Goal: Communication & Community: Answer question/provide support

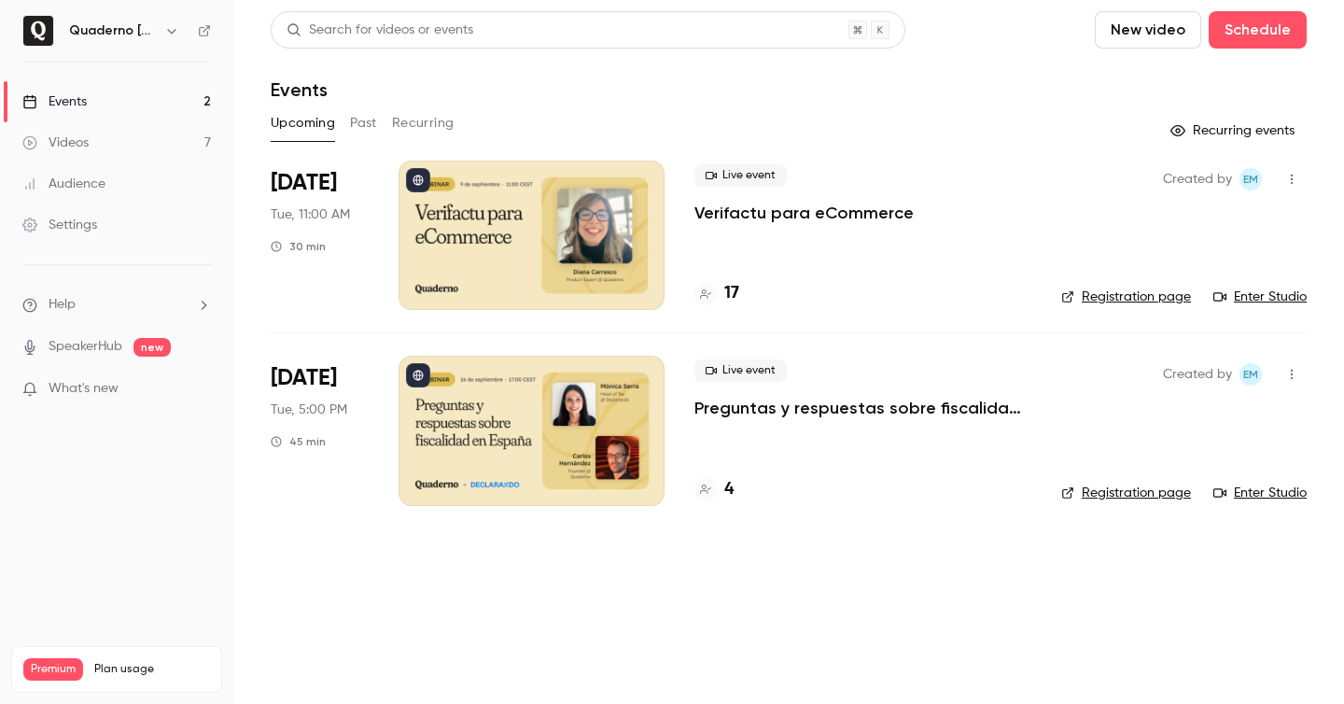
click at [814, 218] on p "Verifactu para eCommerce" at bounding box center [803, 213] width 219 height 22
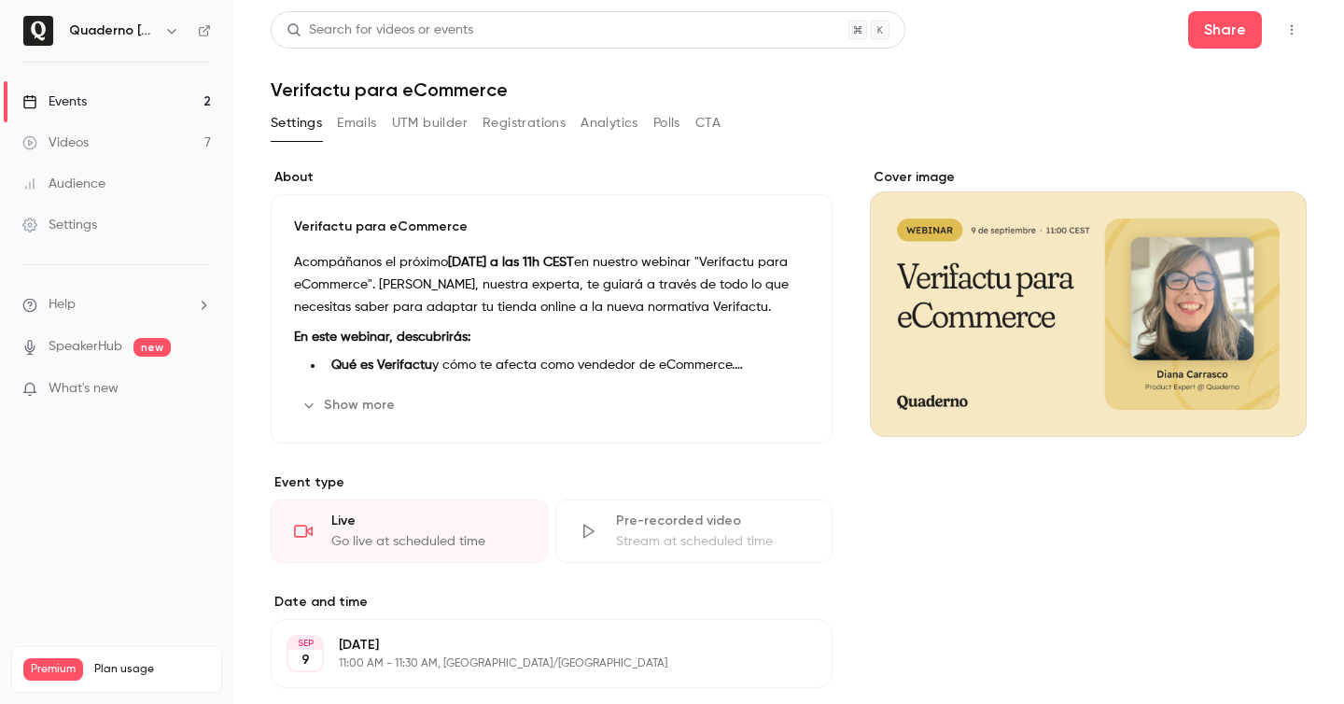
click at [347, 123] on button "Emails" at bounding box center [356, 123] width 39 height 30
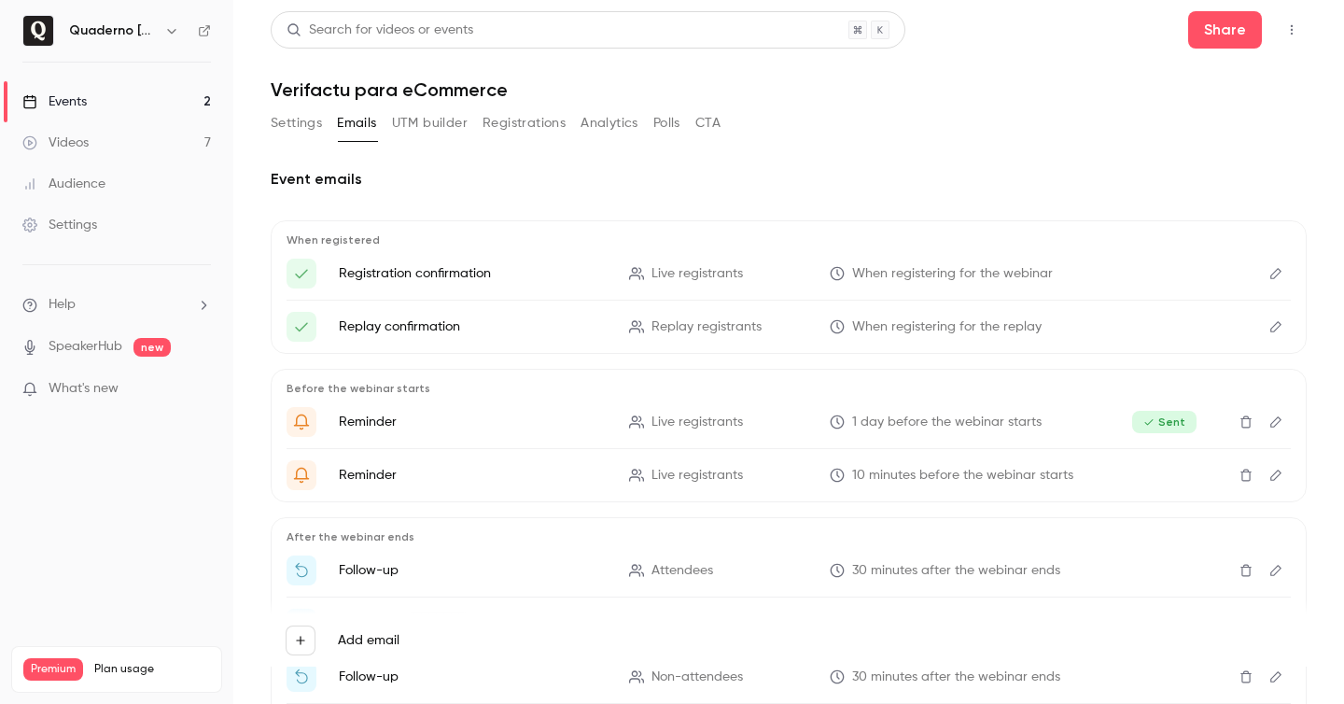
click at [536, 129] on button "Registrations" at bounding box center [523, 123] width 83 height 30
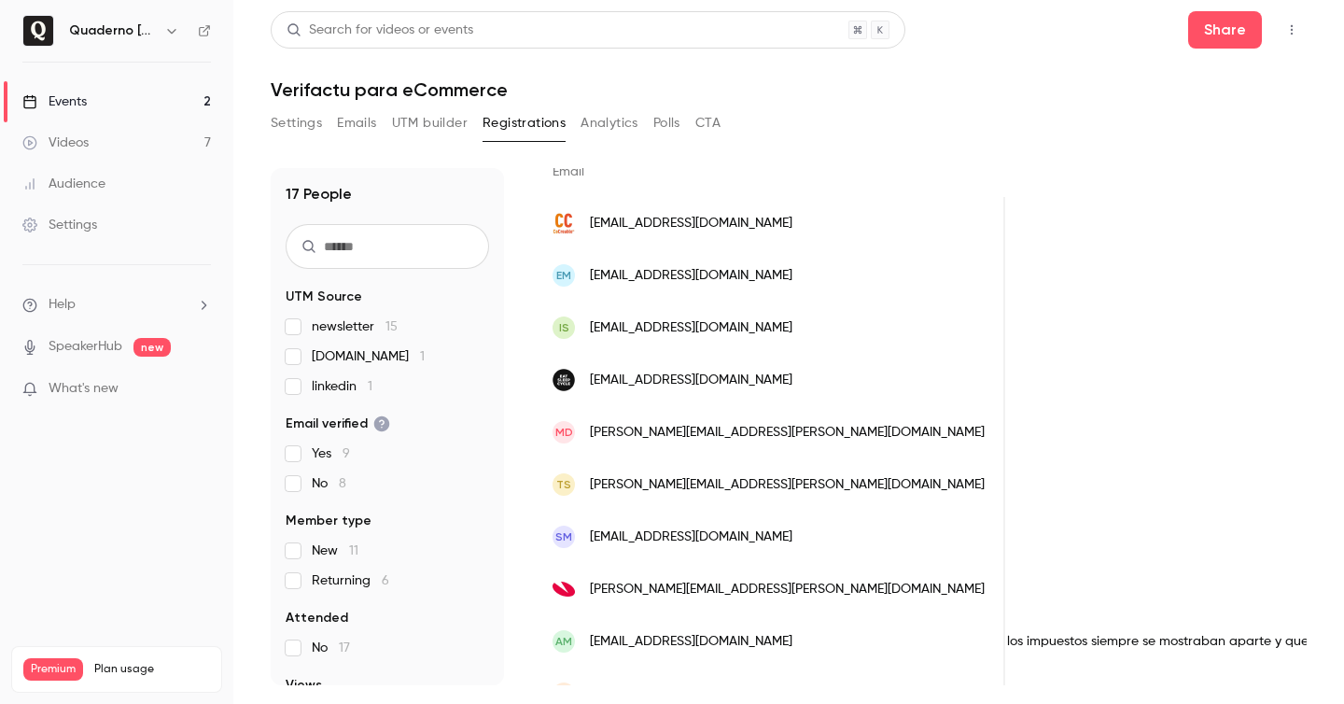
scroll to position [0, 1913]
drag, startPoint x: 845, startPoint y: 275, endPoint x: 861, endPoint y: 278, distance: 16.1
click at [861, 278] on div "¿La implementación de Verifactu afecta de alguna manera la emisión de facturas …" at bounding box center [778, 275] width 1941 height 52
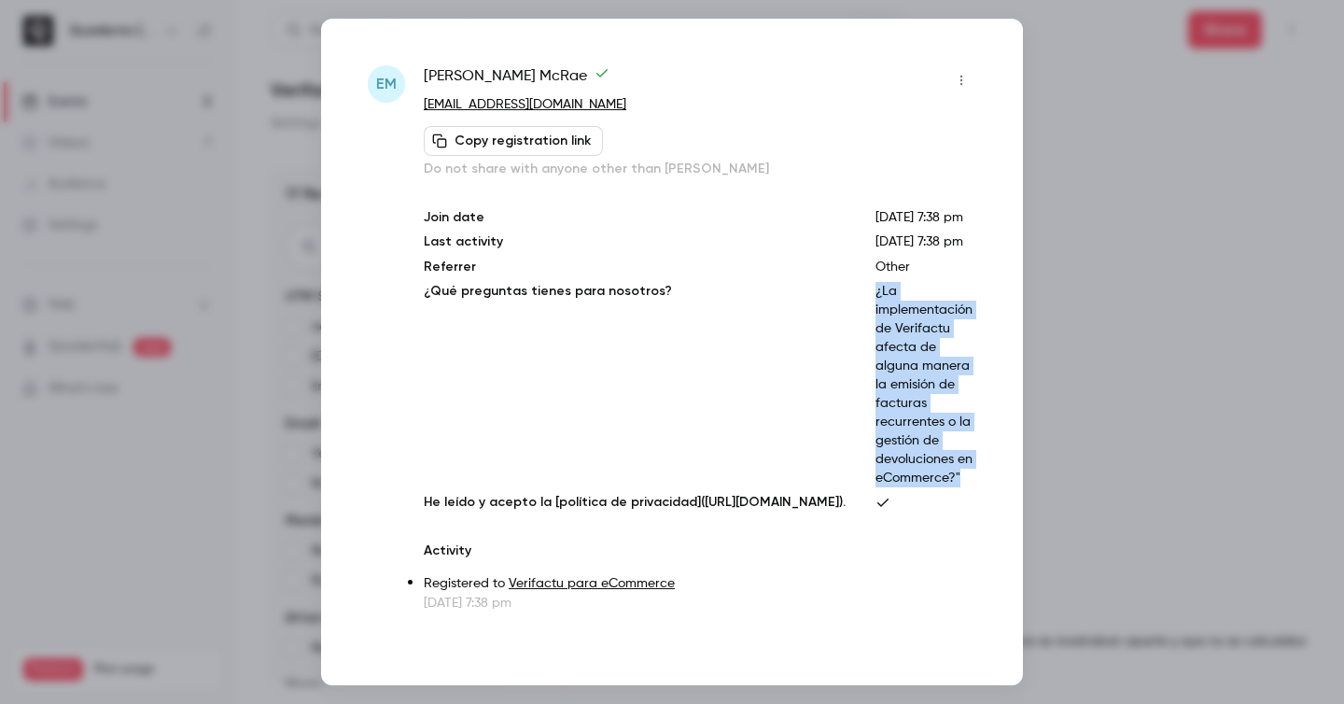
drag, startPoint x: 879, startPoint y: 332, endPoint x: 982, endPoint y: 541, distance: 232.8
click at [982, 541] on div "EM [PERSON_NAME] [EMAIL_ADDRESS][DOMAIN_NAME] Copy registration link Do not sha…" at bounding box center [672, 352] width 702 height 666
click at [962, 487] on p "¿La implementación de Verifactu afecta de alguna manera la emisión de facturas …" at bounding box center [925, 384] width 101 height 205
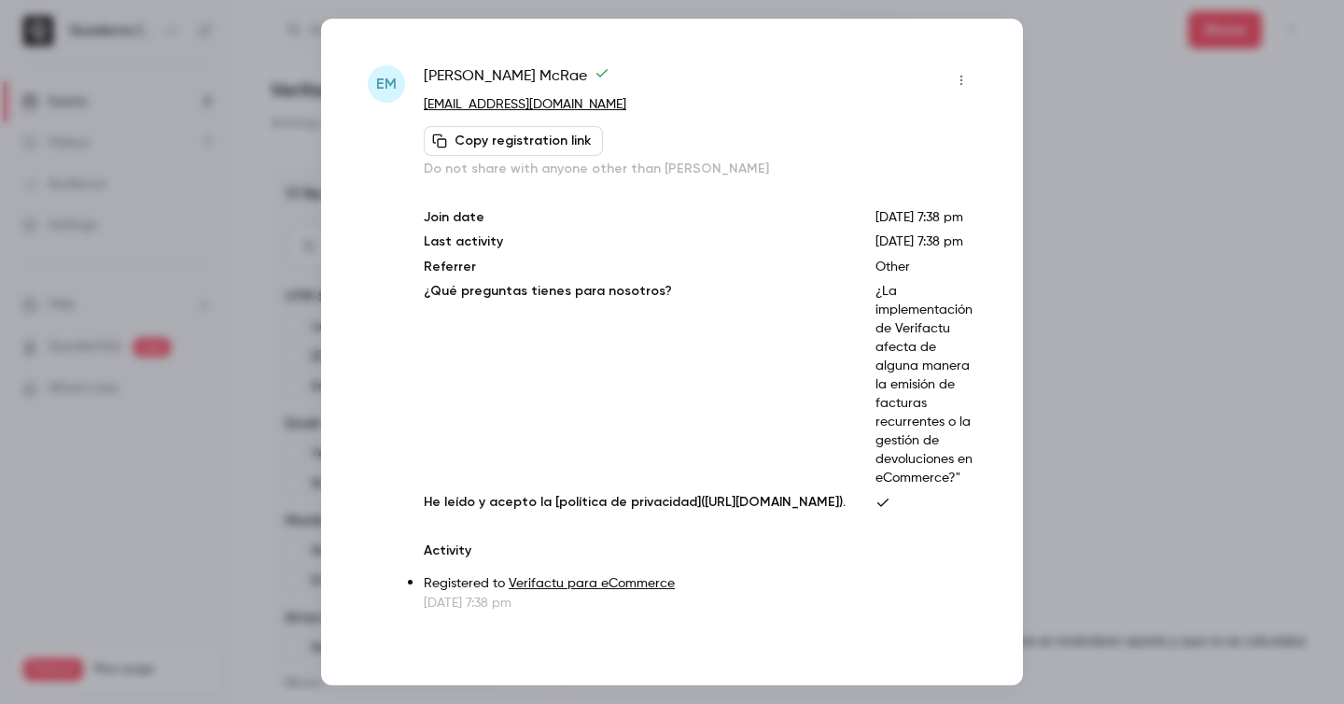
click at [1178, 270] on div at bounding box center [672, 352] width 1344 height 704
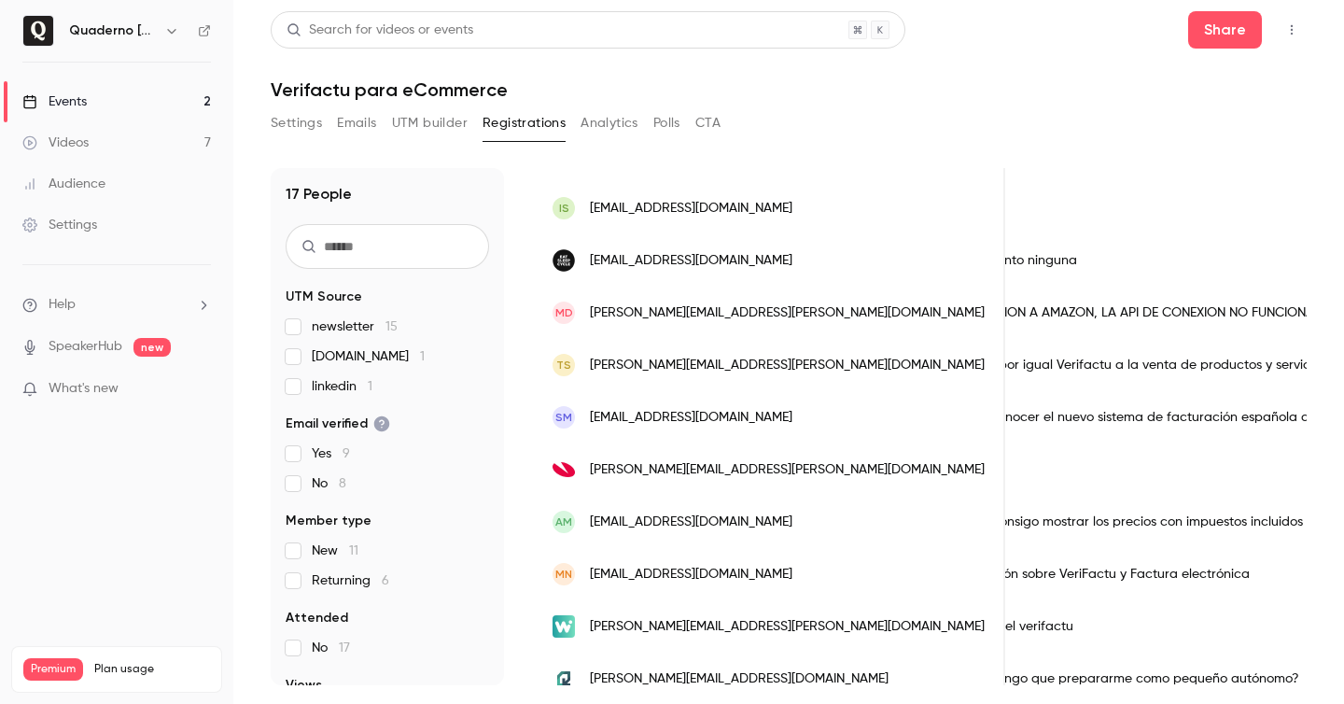
scroll to position [0, 795]
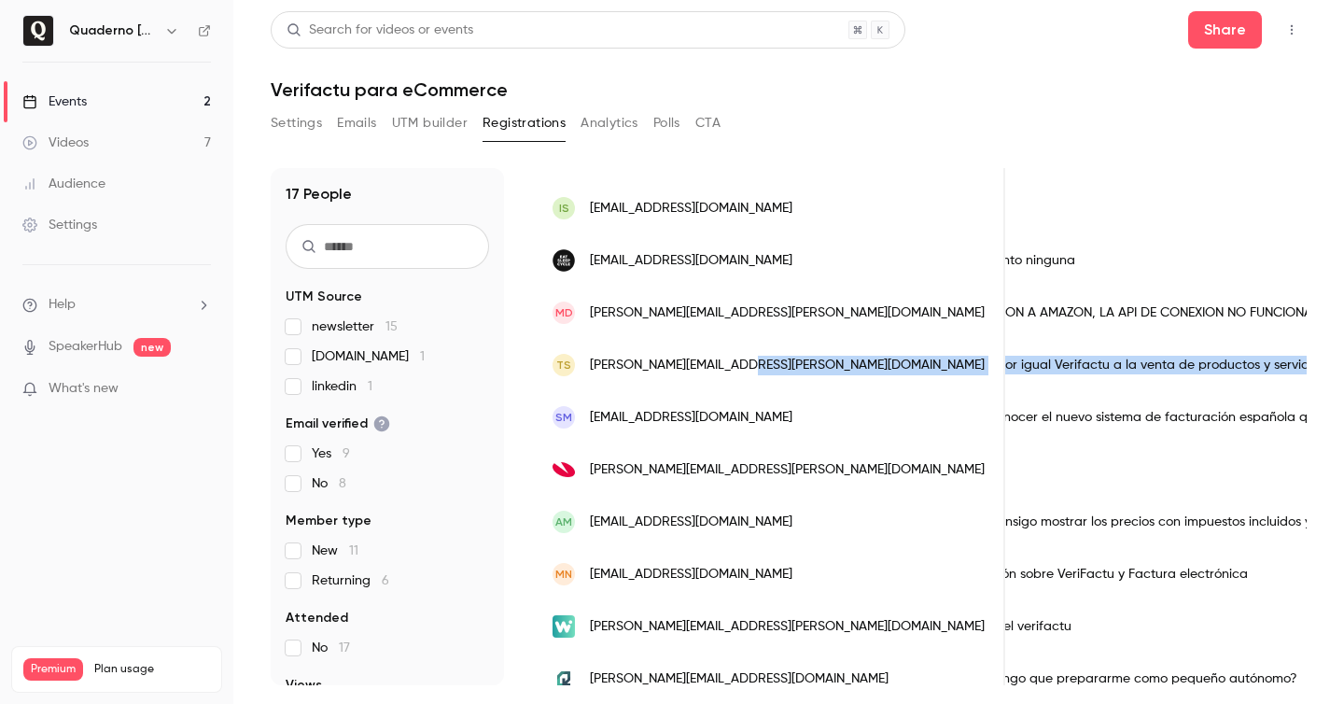
drag, startPoint x: 1247, startPoint y: 366, endPoint x: 803, endPoint y: 374, distance: 443.3
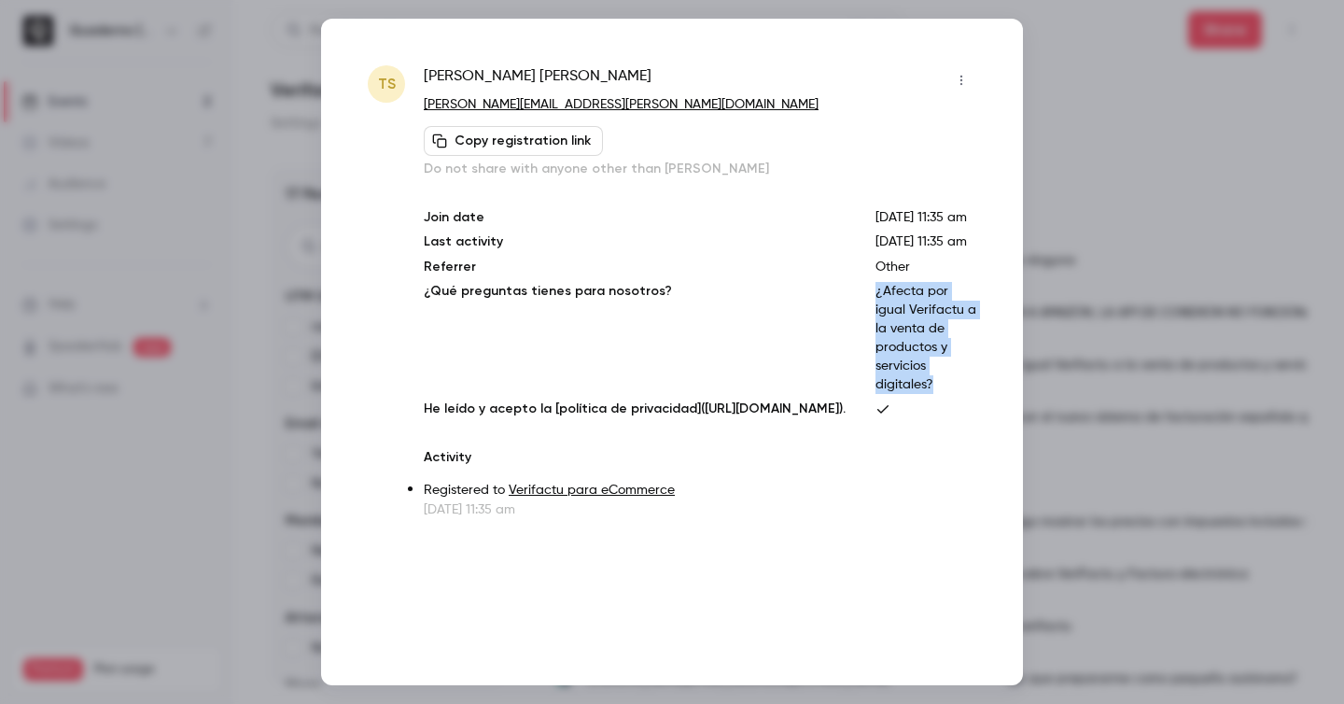
drag, startPoint x: 928, startPoint y: 388, endPoint x: 987, endPoint y: 495, distance: 121.5
click at [987, 495] on div "TS [PERSON_NAME] [PERSON_NAME][EMAIL_ADDRESS][PERSON_NAME][DOMAIN_NAME] Copy re…" at bounding box center [672, 352] width 702 height 666
copy p "¿Afecta por igual Verifactu a la venta de productos y servicios digitales?"
click at [1167, 222] on div at bounding box center [672, 352] width 1344 height 704
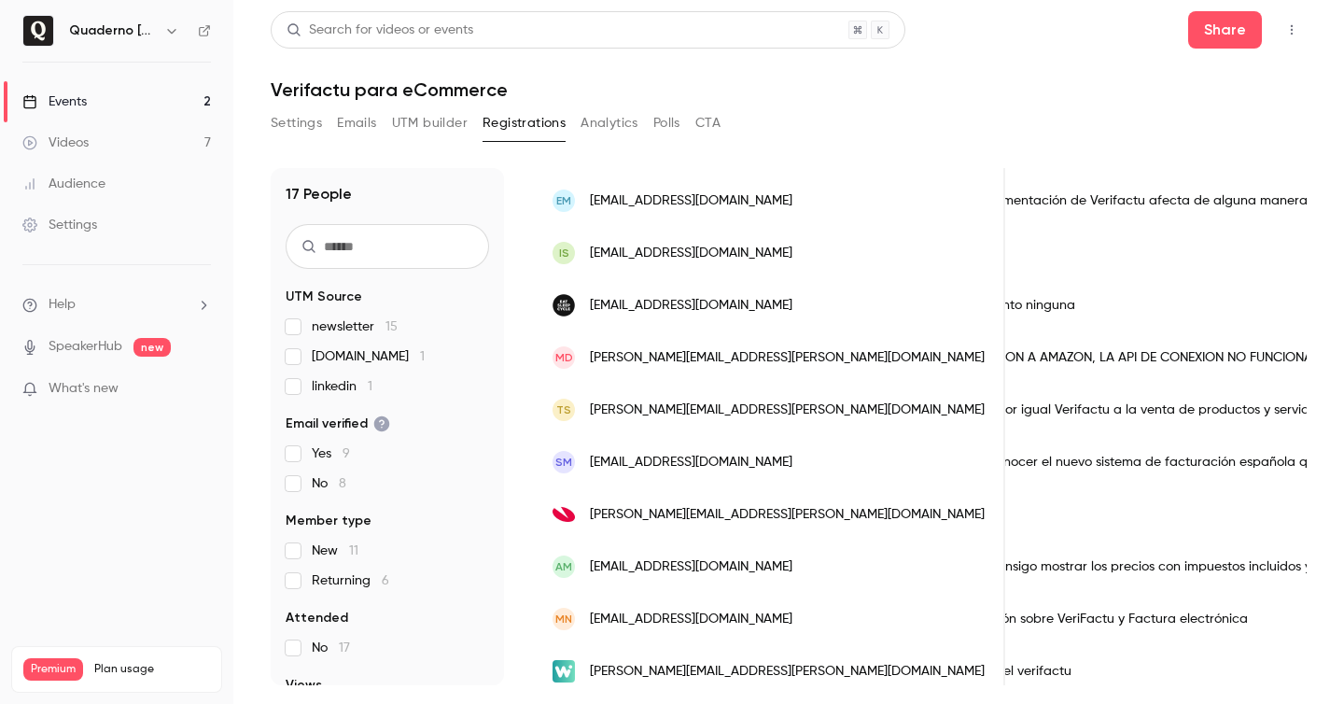
scroll to position [220, 0]
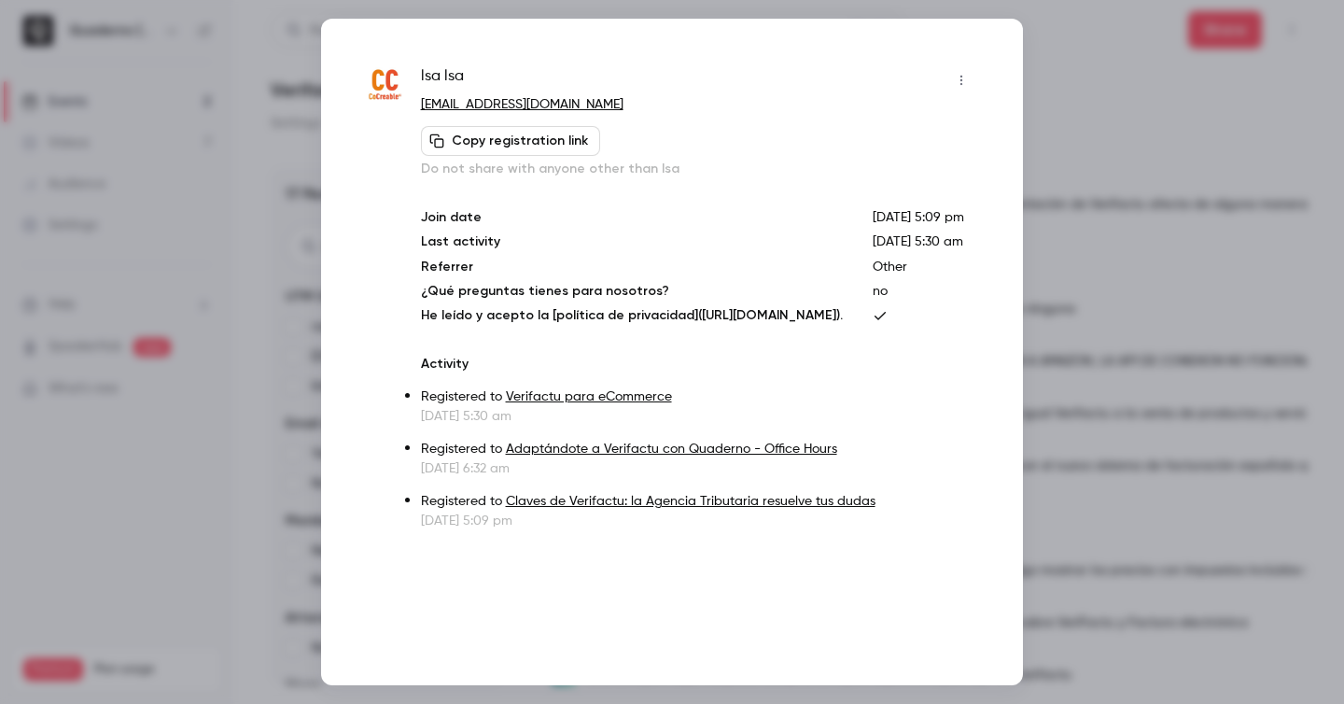
click at [1161, 238] on div at bounding box center [672, 352] width 1344 height 704
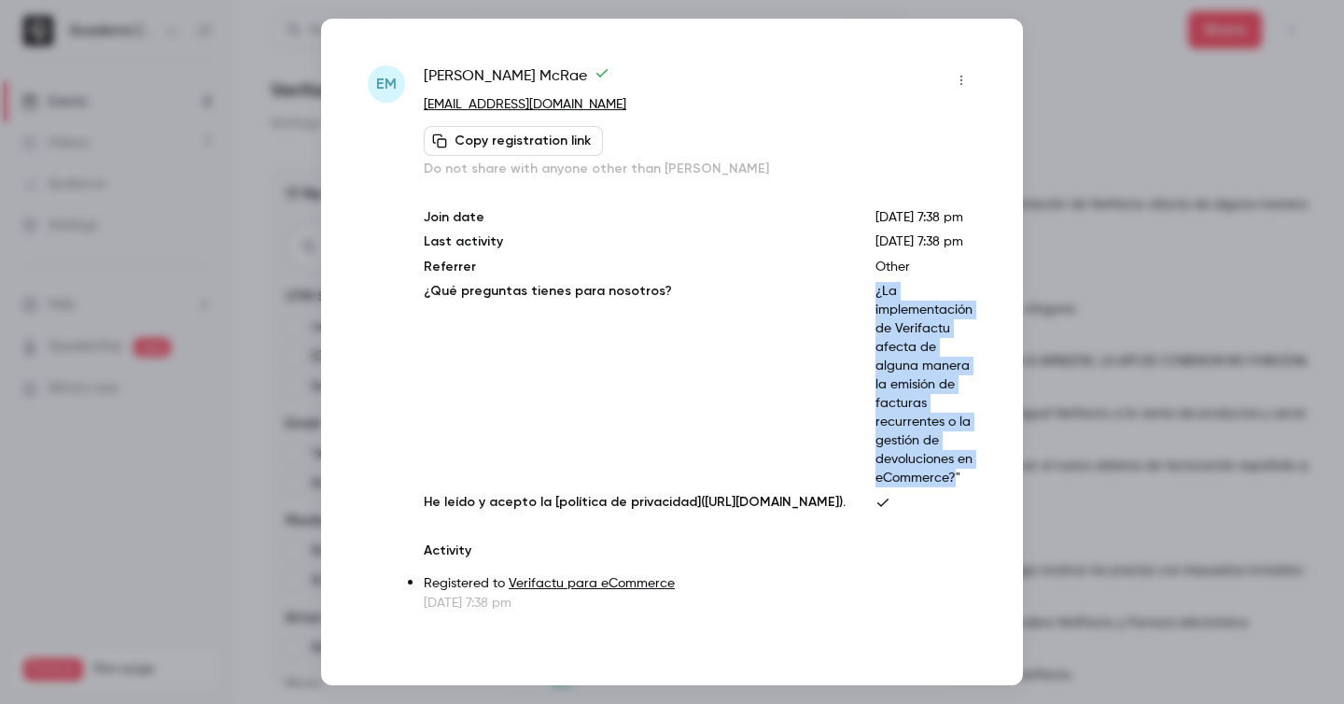
drag, startPoint x: 877, startPoint y: 333, endPoint x: 955, endPoint y: 539, distance: 220.6
click at [955, 511] on div "Join date [DATE] 7:38 pm Last activity [DATE] 7:38 pm Referrer Other ¿Qué pregu…" at bounding box center [700, 359] width 552 height 303
copy p "¿La implementación de Verifactu afecta de alguna manera la emisión de facturas …"
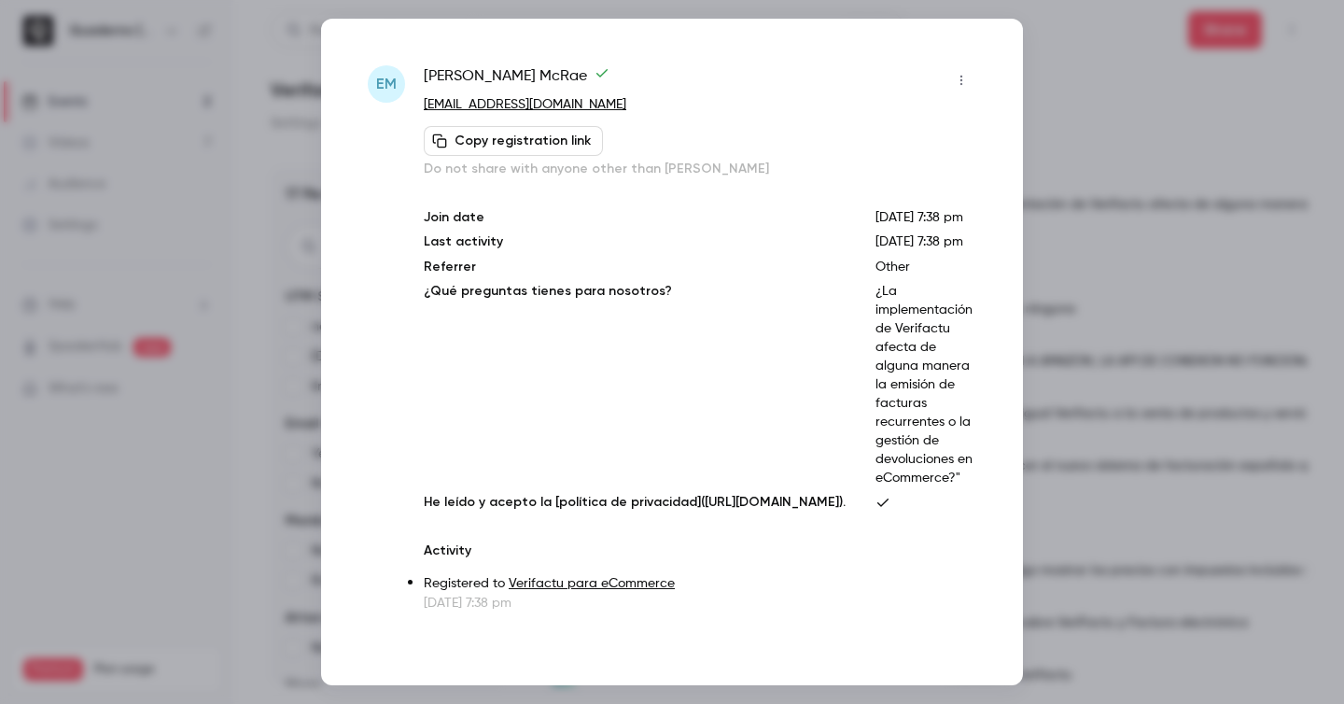
click at [279, 120] on div at bounding box center [672, 352] width 1344 height 704
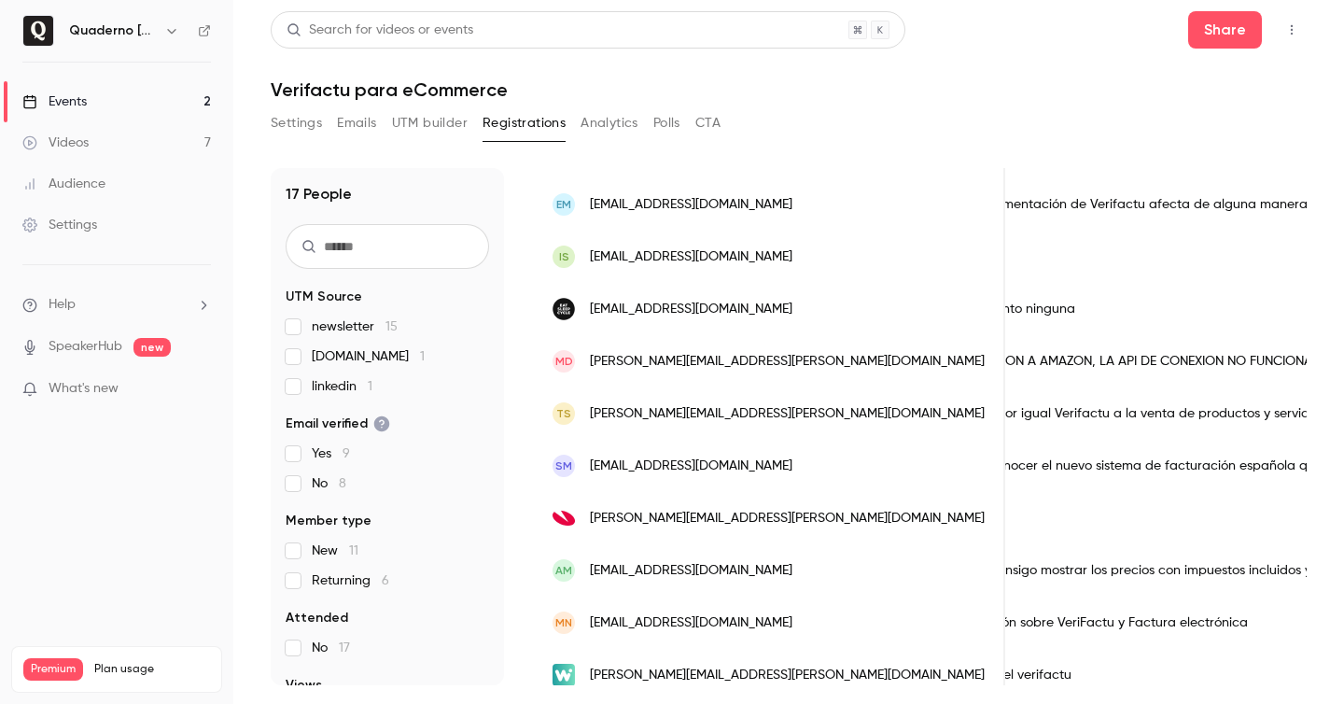
click at [1222, 10] on main "Search for videos or events Share Verifactu para eCommerce Settings Emails UTM …" at bounding box center [788, 352] width 1110 height 704
click at [1277, 37] on button "button" at bounding box center [1291, 30] width 30 height 30
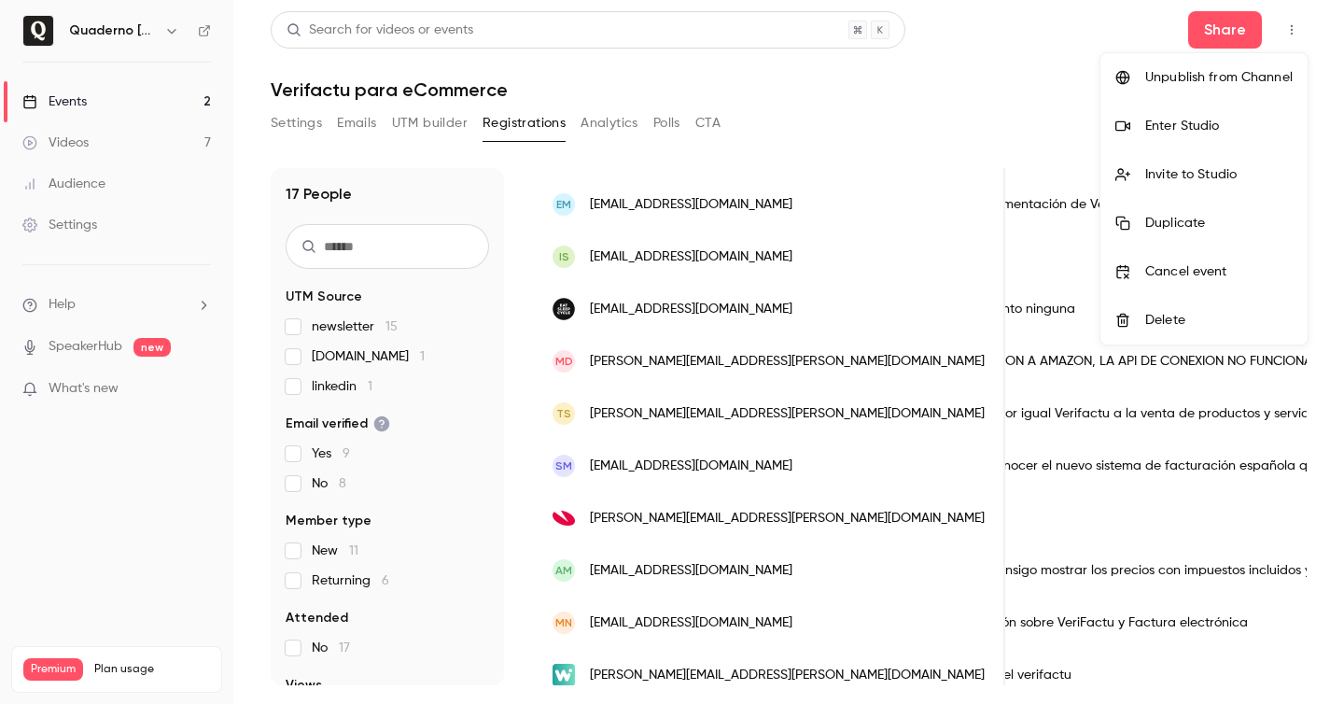
click at [961, 47] on div at bounding box center [672, 352] width 1344 height 704
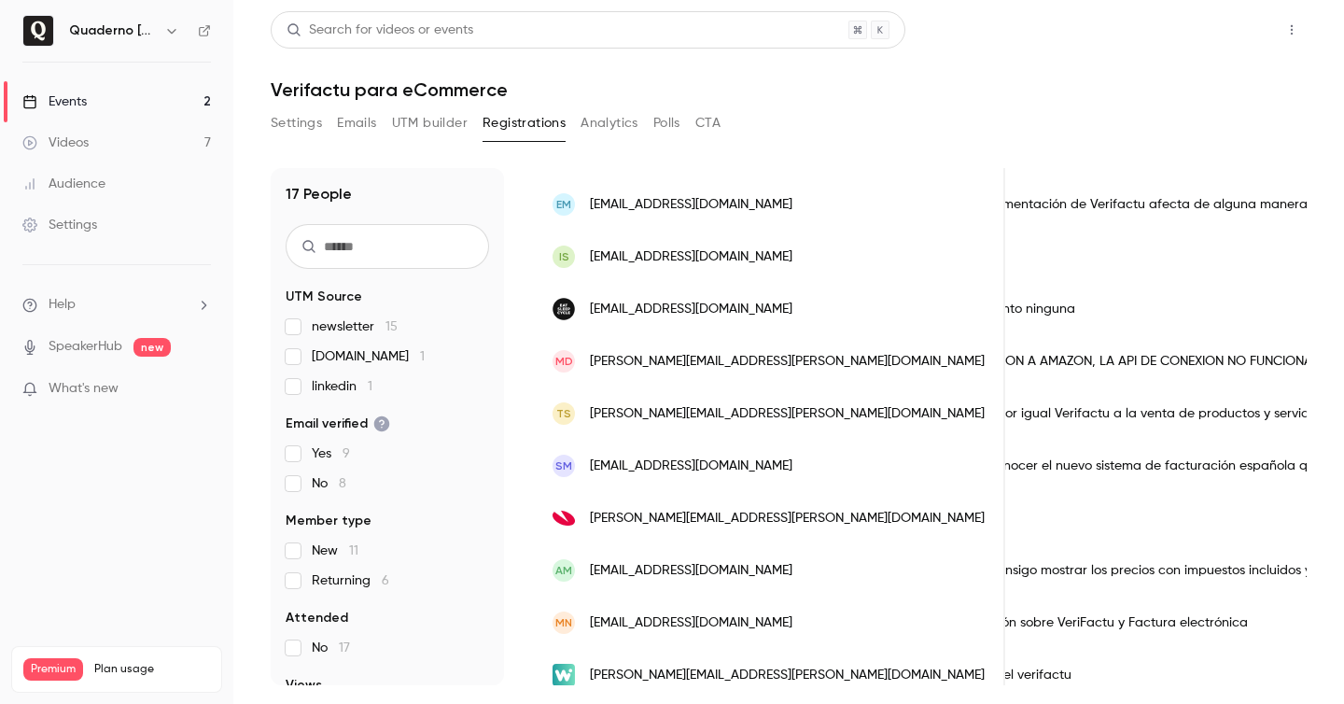
click at [1211, 36] on button "Share" at bounding box center [1225, 29] width 74 height 37
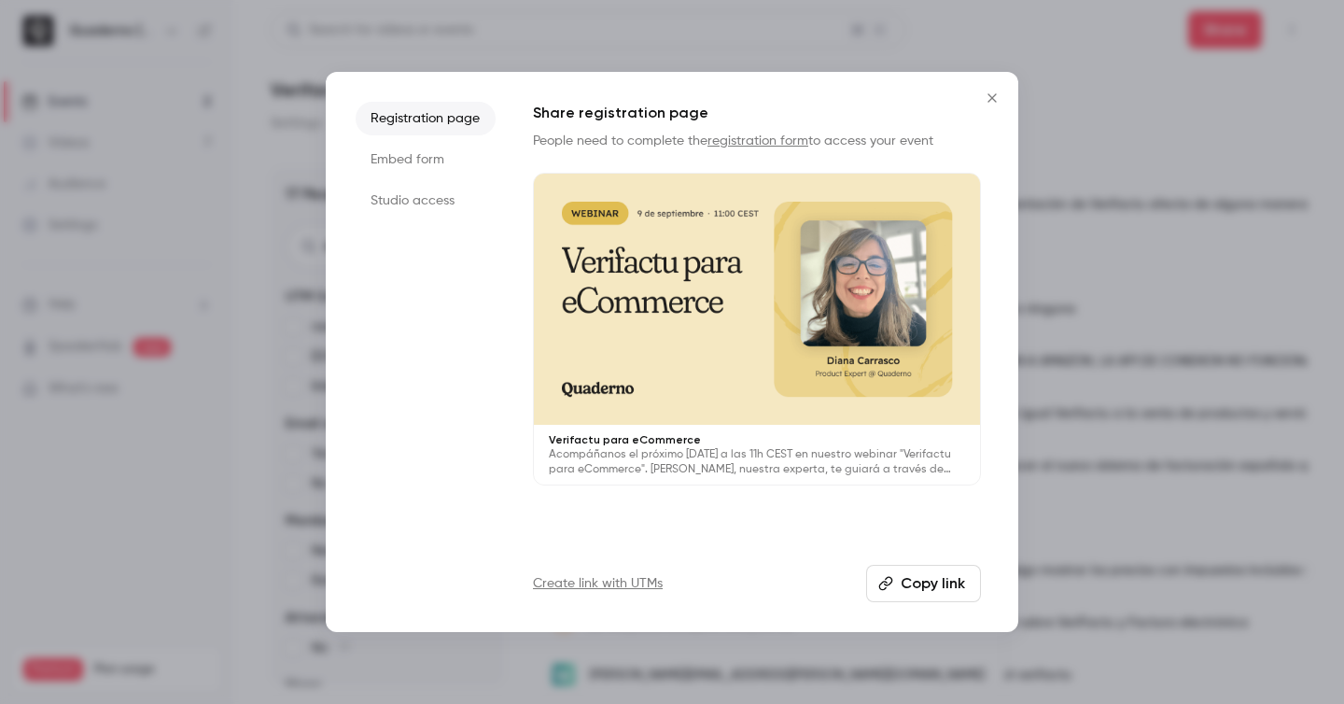
click at [920, 581] on button "Copy link" at bounding box center [923, 583] width 115 height 37
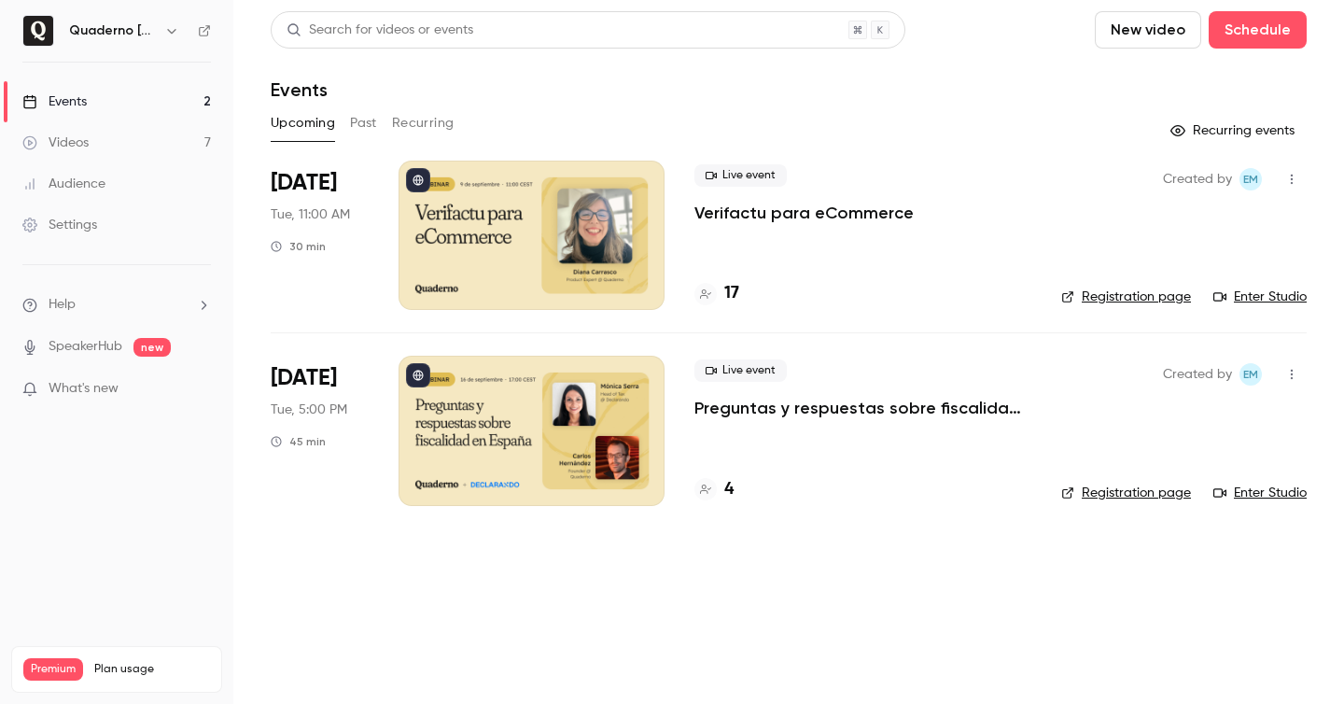
click at [849, 205] on p "Verifactu para eCommerce" at bounding box center [803, 213] width 219 height 22
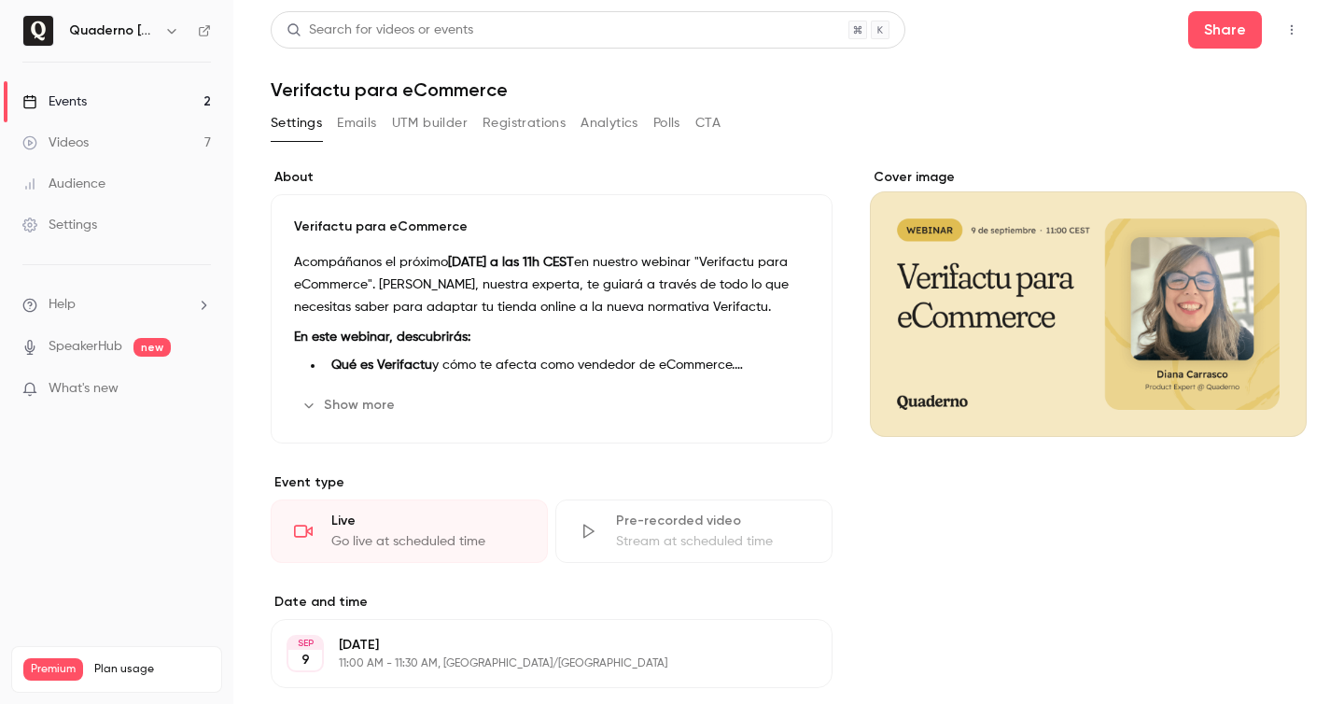
click at [374, 130] on button "Emails" at bounding box center [356, 123] width 39 height 30
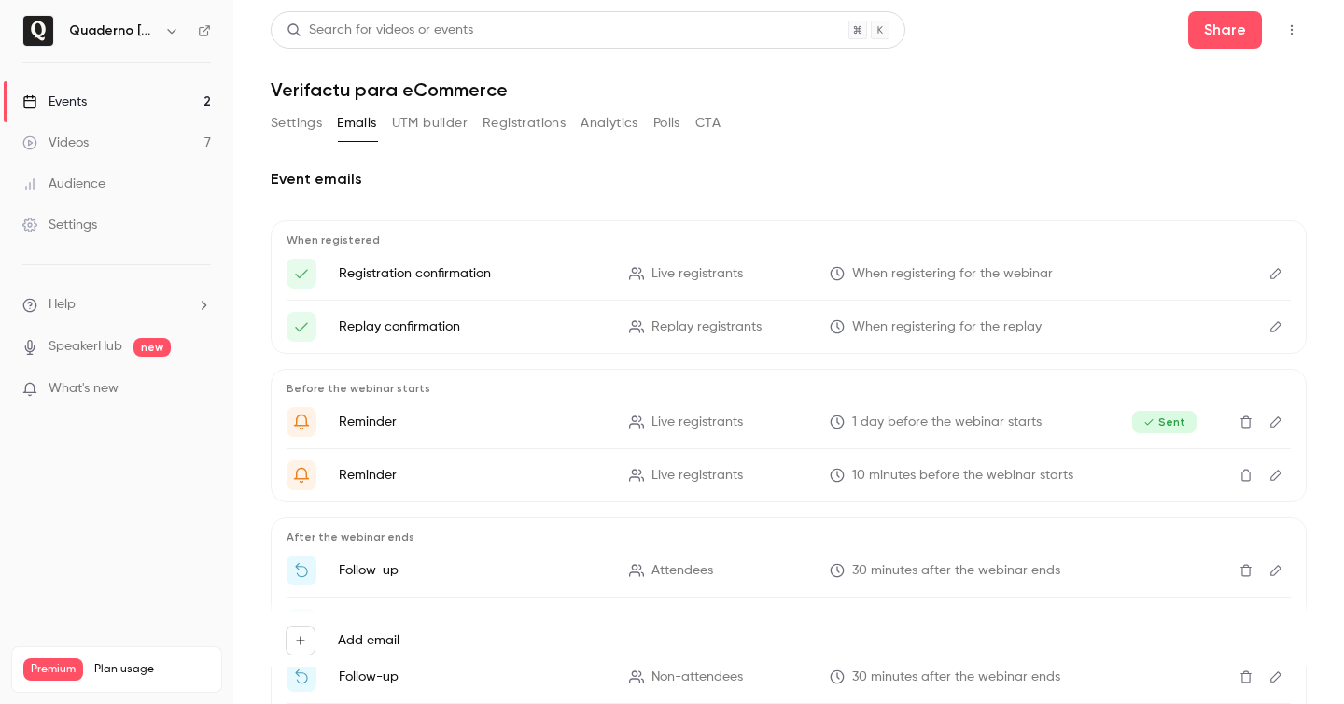
click at [551, 118] on button "Registrations" at bounding box center [523, 123] width 83 height 30
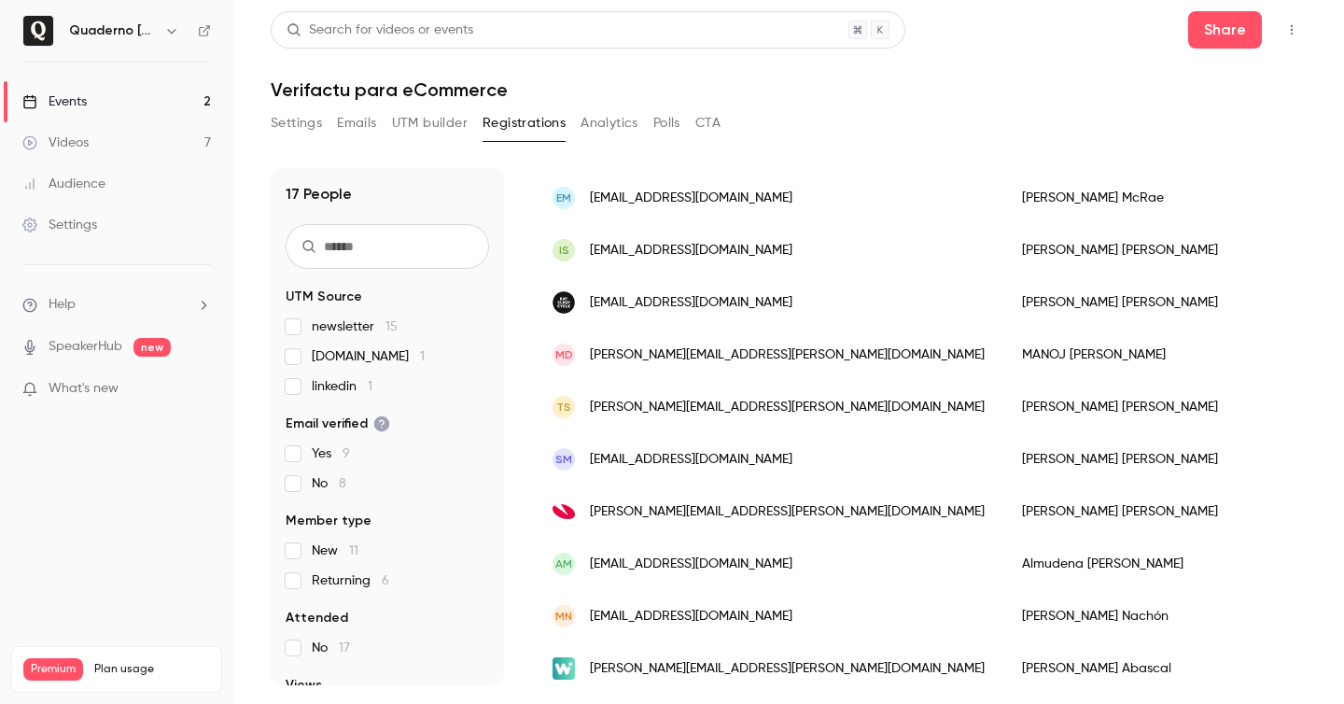
click at [1287, 21] on button "button" at bounding box center [1291, 30] width 30 height 30
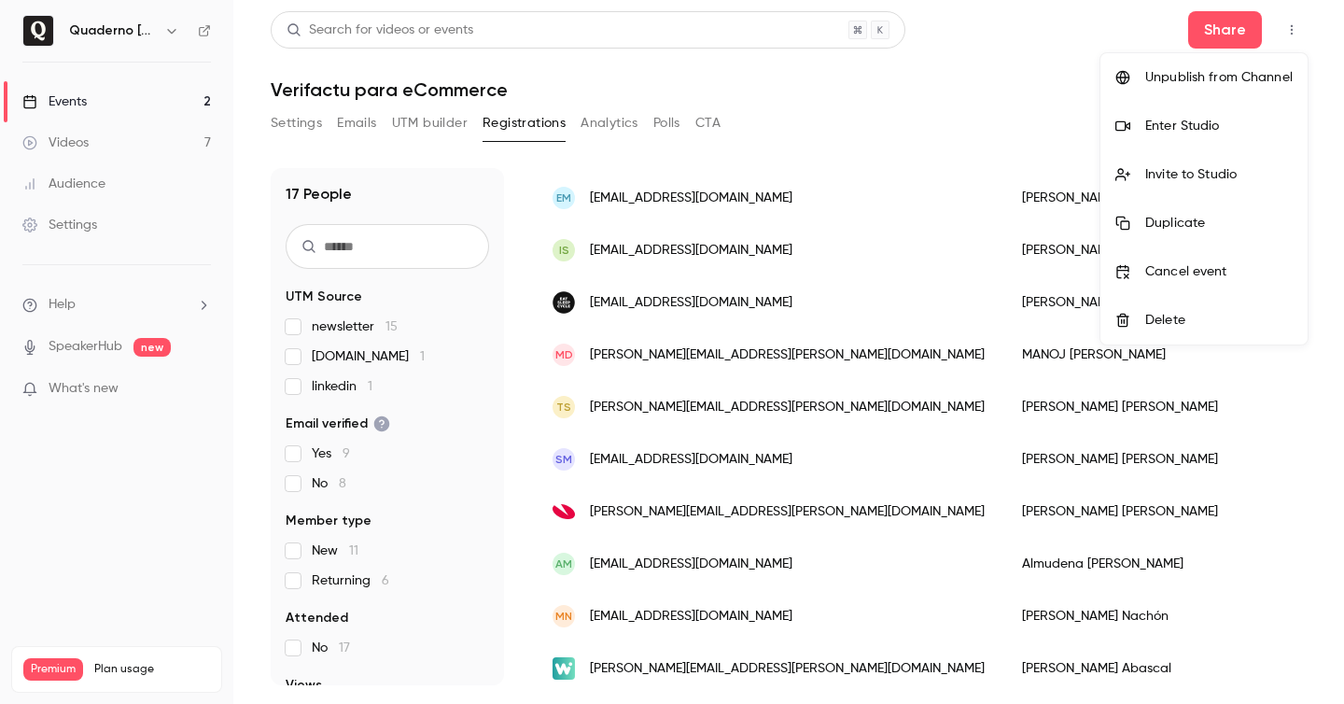
click at [1209, 110] on li "Enter Studio" at bounding box center [1203, 126] width 207 height 49
